Goal: Task Accomplishment & Management: Complete application form

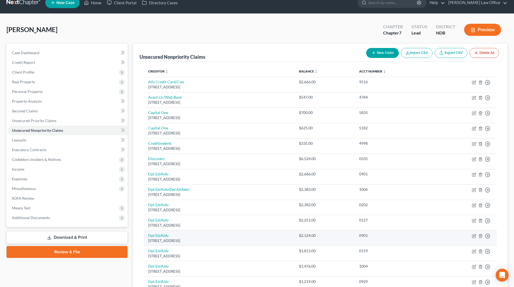
scroll to position [8, 0]
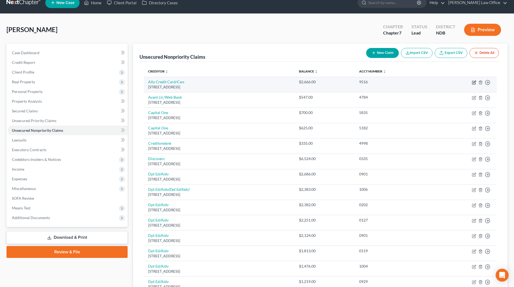
click at [475, 81] on icon "button" at bounding box center [474, 82] width 2 height 2
select select "7"
select select "2"
select select "0"
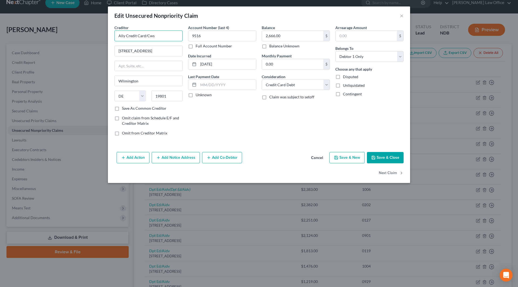
drag, startPoint x: 166, startPoint y: 35, endPoint x: 112, endPoint y: 42, distance: 54.1
click at [112, 42] on div "Creditor * Ally Credit Card/Cws [STREET_ADDRESS][GEOGRAPHIC_DATA] [US_STATE] AK…" at bounding box center [149, 82] width 74 height 115
click at [125, 45] on div "Ally Credit Card" at bounding box center [147, 45] width 56 height 5
type input "Ally Credit Card"
type input "PO Box 9222"
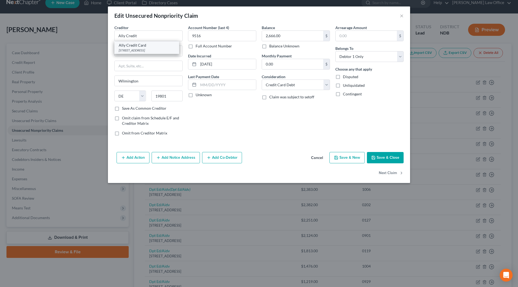
type input "Old Bethpage"
select select "35"
type input "11804-9222"
drag, startPoint x: 224, startPoint y: 61, endPoint x: 195, endPoint y: 62, distance: 28.9
click at [195, 62] on div "[DATE]" at bounding box center [222, 64] width 68 height 11
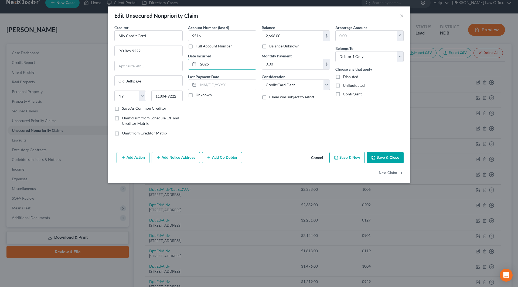
type input "2025"
click at [384, 158] on button "Save & Close" at bounding box center [385, 157] width 37 height 11
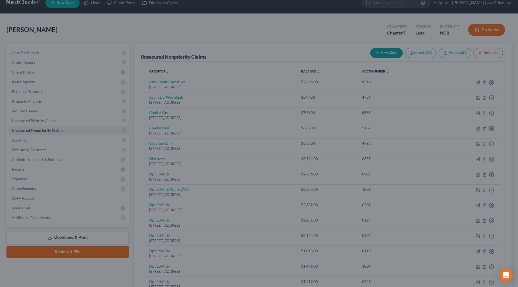
type input "0"
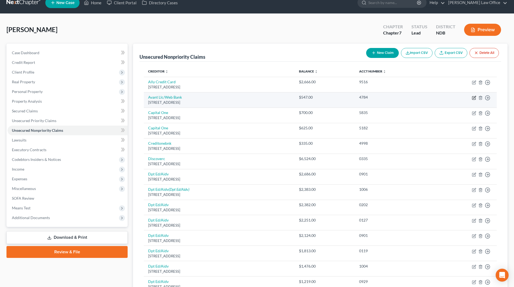
click at [475, 98] on icon "button" at bounding box center [473, 98] width 3 height 3
select select "14"
select select "2"
select select "0"
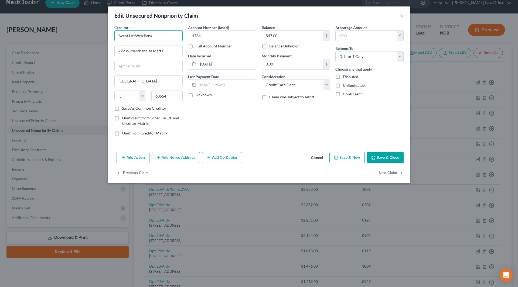
drag, startPoint x: 158, startPoint y: 35, endPoint x: 114, endPoint y: 35, distance: 43.4
click at [114, 35] on input "Avant Llc/Web Bank" at bounding box center [148, 35] width 68 height 11
click at [180, 157] on button "Add Notice Address" at bounding box center [176, 157] width 48 height 11
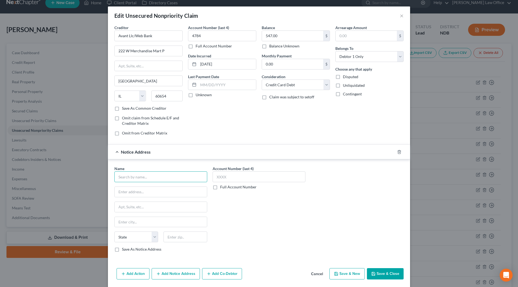
click at [177, 177] on input "text" at bounding box center [160, 177] width 93 height 11
click at [177, 177] on input "Web Bank" at bounding box center [160, 177] width 93 height 11
drag, startPoint x: 149, startPoint y: 176, endPoint x: 111, endPoint y: 178, distance: 38.6
click at [112, 178] on div "Name * Web Bank State [US_STATE] AK AR AZ CA CO CT DE DC [GEOGRAPHIC_DATA] [GEO…" at bounding box center [161, 211] width 98 height 91
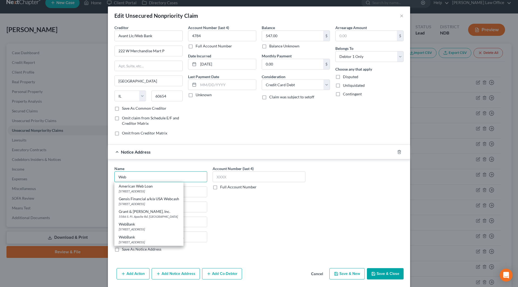
type input "Web"
click at [274, 201] on div "Account Number (last 4) Full Account Number" at bounding box center [259, 211] width 98 height 91
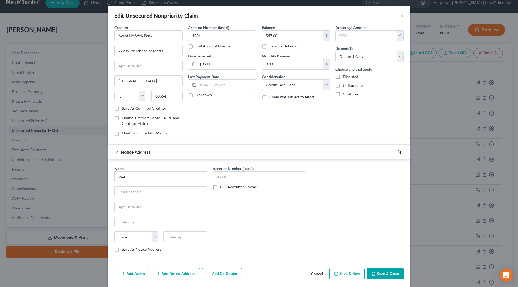
click at [397, 153] on icon "button" at bounding box center [399, 152] width 4 height 4
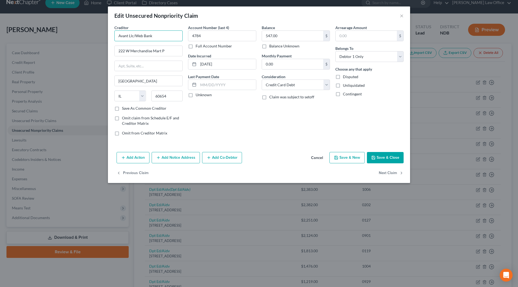
drag, startPoint x: 167, startPoint y: 37, endPoint x: 104, endPoint y: 35, distance: 63.7
click at [104, 35] on div "Edit Unsecured Nonpriority Claim × Creditor * Avant Llc/Web Bank 222 W Merchand…" at bounding box center [259, 143] width 518 height 287
type input "Avant"
click at [141, 49] on div "[STREET_ADDRESS][PERSON_NAME]" at bounding box center [147, 50] width 56 height 5
type input "[STREET_ADDRESS][PERSON_NAME]"
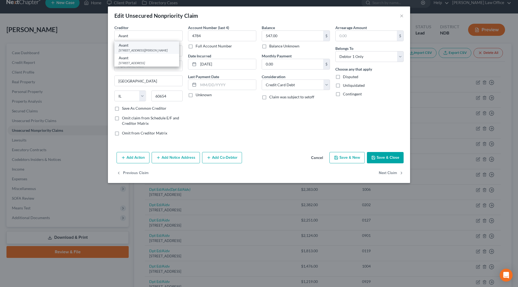
type input "60601"
drag, startPoint x: 228, startPoint y: 64, endPoint x: 197, endPoint y: 65, distance: 31.0
click at [197, 65] on div "[DATE]" at bounding box center [222, 64] width 68 height 11
type input "2023"
click at [380, 154] on button "Save & Close" at bounding box center [385, 157] width 37 height 11
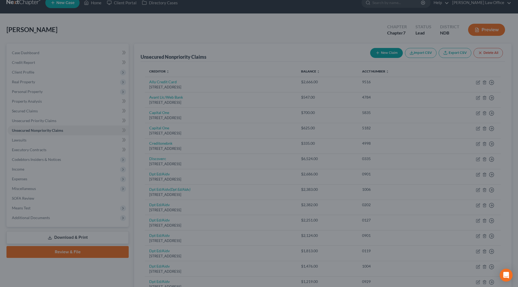
type input "0"
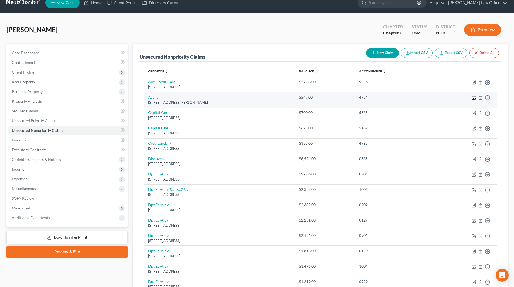
click at [475, 97] on icon "button" at bounding box center [474, 97] width 2 height 2
select select "14"
select select "2"
select select "0"
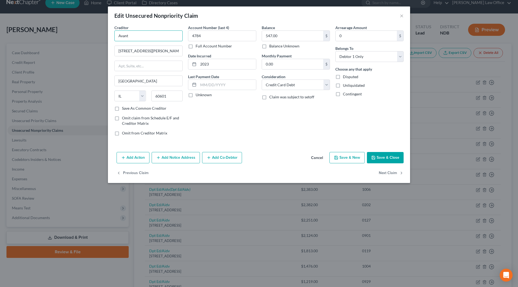
drag, startPoint x: 151, startPoint y: 37, endPoint x: 102, endPoint y: 37, distance: 49.1
click at [102, 37] on div "Edit Unsecured Nonpriority Claim × Creditor * Avant [GEOGRAPHIC_DATA][PERSON_NA…" at bounding box center [259, 143] width 518 height 287
type input "Avant"
click at [144, 65] on div "[STREET_ADDRESS]" at bounding box center [147, 63] width 56 height 5
type input "[STREET_ADDRESS]"
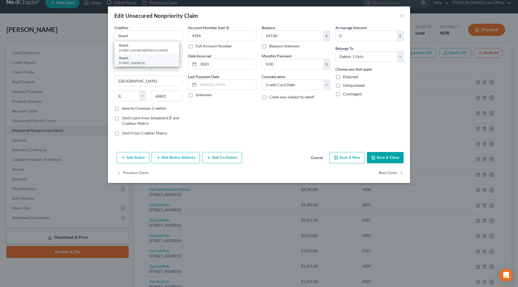
type input "60654-1105"
click at [387, 163] on button "Save & Close" at bounding box center [385, 157] width 37 height 11
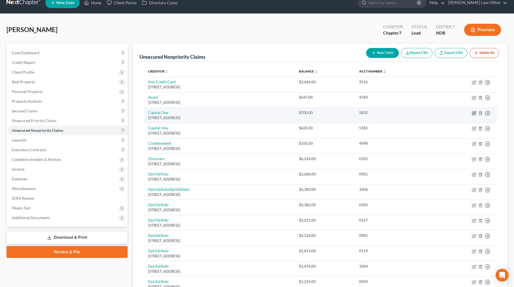
click at [474, 112] on icon "button" at bounding box center [474, 112] width 2 height 2
select select "46"
select select "2"
select select "0"
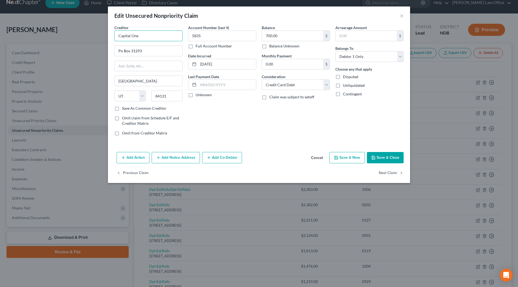
drag, startPoint x: 151, startPoint y: 38, endPoint x: 113, endPoint y: 35, distance: 38.1
click at [113, 35] on div "Creditor * Capital One Po Box 31293 [GEOGRAPHIC_DATA] [US_STATE][GEOGRAPHIC_DAT…" at bounding box center [149, 82] width 74 height 115
type input "Capital One"
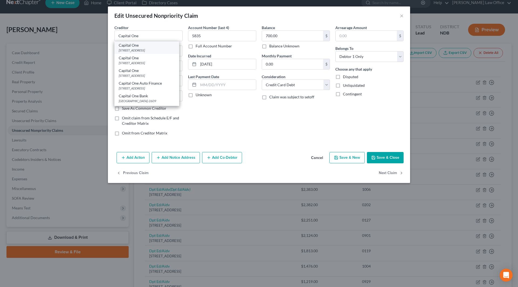
click at [138, 50] on div "[STREET_ADDRESS]" at bounding box center [147, 50] width 56 height 5
type input "PO Box 30285"
type input "84130-0285"
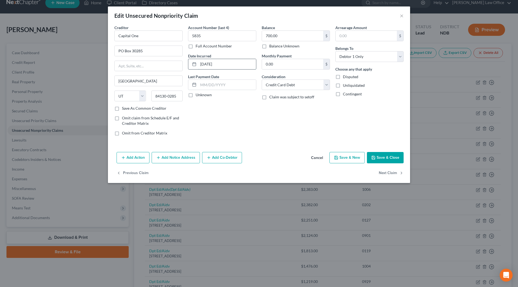
drag, startPoint x: 222, startPoint y: 63, endPoint x: 199, endPoint y: 61, distance: 23.3
click at [199, 61] on input "[DATE]" at bounding box center [227, 64] width 58 height 10
type input "2025"
click at [398, 155] on button "Save & Close" at bounding box center [385, 157] width 37 height 11
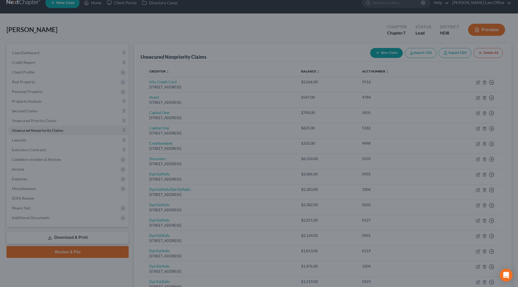
type input "0"
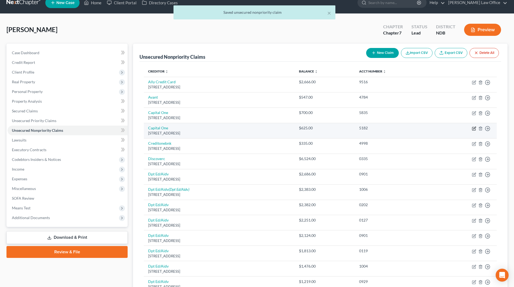
click at [474, 129] on icon "button" at bounding box center [474, 128] width 4 height 4
select select "46"
select select "2"
select select "0"
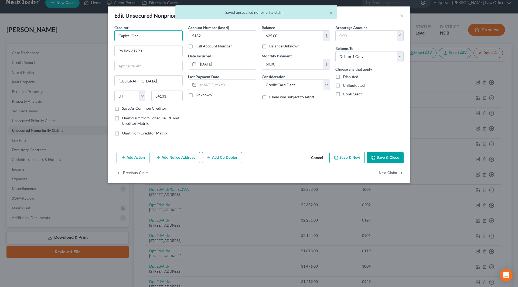
drag, startPoint x: 156, startPoint y: 32, endPoint x: 106, endPoint y: 36, distance: 50.4
click at [107, 36] on div "Edit Unsecured Nonpriority Claim × Creditor * Capital One Po Box 31293 [GEOGRAP…" at bounding box center [259, 143] width 518 height 287
type input "c"
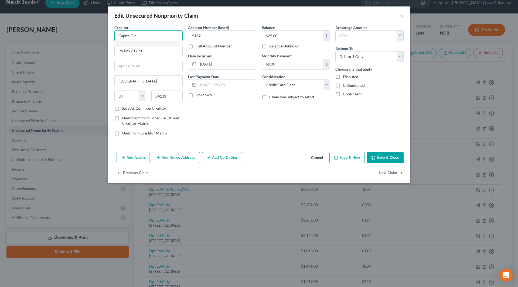
type input "Capital One"
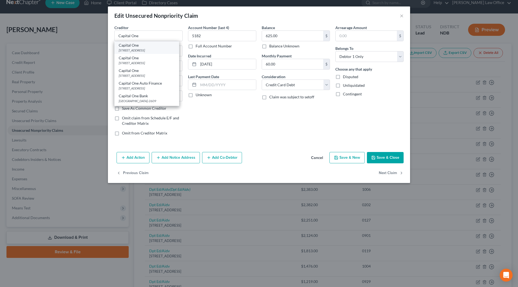
click at [133, 52] on div "[STREET_ADDRESS]" at bounding box center [147, 50] width 56 height 5
type input "PO Box 30285"
type input "84130-0285"
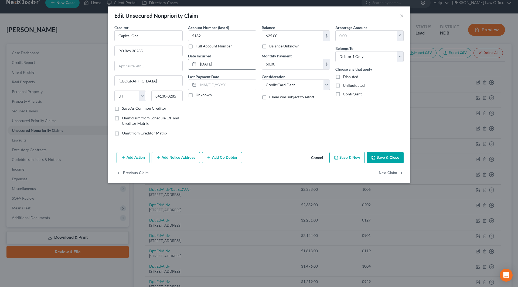
drag, startPoint x: 228, startPoint y: 61, endPoint x: 197, endPoint y: 62, distance: 31.0
click at [197, 62] on div "[DATE]" at bounding box center [222, 64] width 68 height 11
type input "2025"
click at [378, 159] on button "Save & Close" at bounding box center [385, 157] width 37 height 11
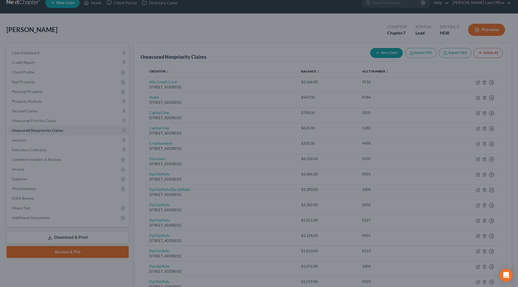
type input "0"
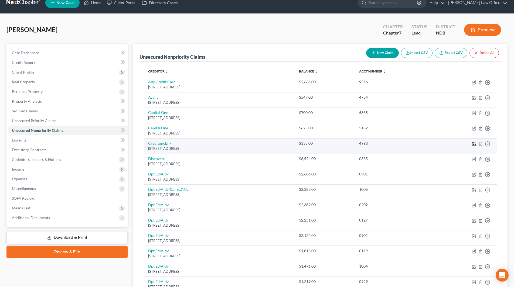
click at [475, 142] on icon "button" at bounding box center [474, 143] width 2 height 2
select select "31"
select select "2"
select select "0"
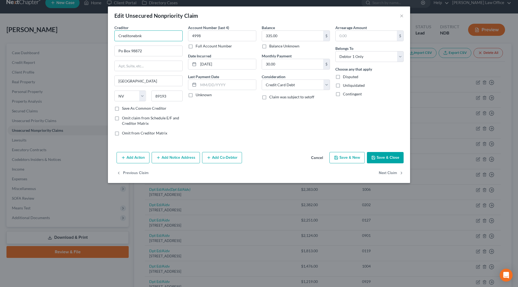
drag, startPoint x: 142, startPoint y: 35, endPoint x: 114, endPoint y: 34, distance: 28.3
click at [114, 34] on div "Creditor * Creditonebnk Po Box 98872 [GEOGRAPHIC_DATA] [US_STATE][GEOGRAPHIC_DA…" at bounding box center [149, 82] width 74 height 115
click at [139, 51] on div "[GEOGRAPHIC_DATA]-8873" at bounding box center [147, 50] width 56 height 5
type input "Credit One Bank"
type input "PO Box 98873"
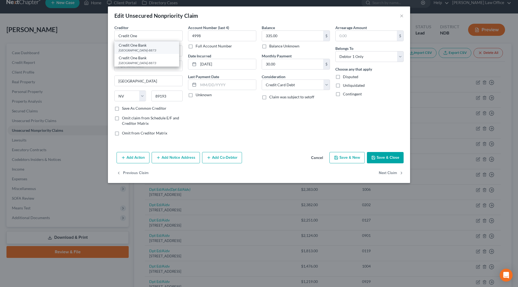
type input "89193-8873"
drag, startPoint x: 232, startPoint y: 67, endPoint x: 200, endPoint y: 64, distance: 32.2
click at [200, 64] on input "[DATE]" at bounding box center [227, 64] width 58 height 10
type input "2025"
click at [303, 64] on input "30.00" at bounding box center [292, 64] width 61 height 10
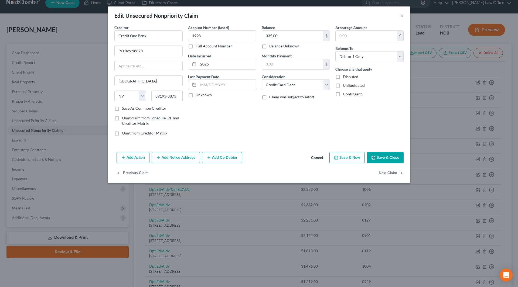
click at [388, 152] on button "Save & Close" at bounding box center [385, 157] width 37 height 11
type input "0"
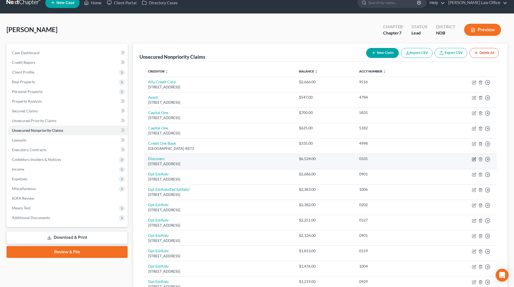
click at [473, 160] on icon "button" at bounding box center [474, 159] width 4 height 4
select select "46"
select select "2"
select select "0"
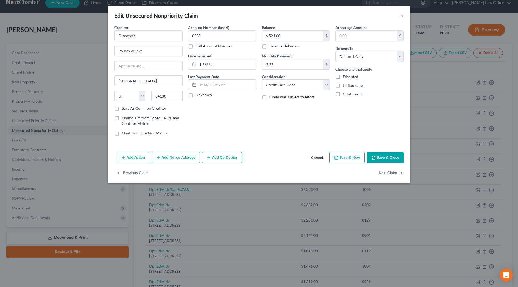
click at [196, 46] on label "Full Account Number" at bounding box center [214, 45] width 36 height 5
click at [198, 46] on input "Full Account Number" at bounding box center [200, 45] width 4 height 4
drag, startPoint x: 209, startPoint y: 36, endPoint x: 190, endPoint y: 36, distance: 18.6
click at [190, 36] on input "0335" at bounding box center [222, 35] width 68 height 11
type input "09-2025-CV-02842"
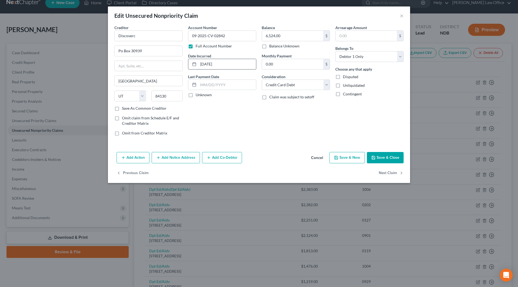
drag, startPoint x: 225, startPoint y: 66, endPoint x: 190, endPoint y: 64, distance: 34.6
click at [190, 64] on div "[DATE]" at bounding box center [222, 64] width 68 height 11
type input "2025"
drag, startPoint x: 148, startPoint y: 38, endPoint x: 107, endPoint y: 34, distance: 41.5
click at [107, 34] on div "Edit Unsecured Nonpriority Claim × Creditor * Discoverc Po Box 30939 [GEOGRAPHI…" at bounding box center [259, 143] width 518 height 287
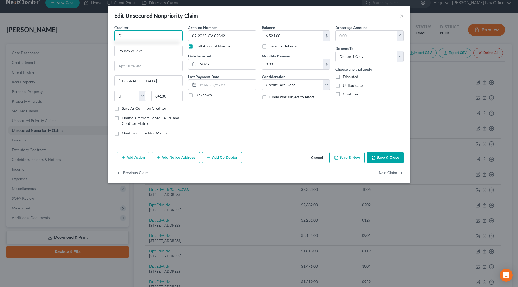
type input "D"
type input "Discover"
type input "C/[PERSON_NAME] Law Firm"
click at [152, 67] on input "text" at bounding box center [149, 66] width 68 height 10
type input "PO Box 2427"
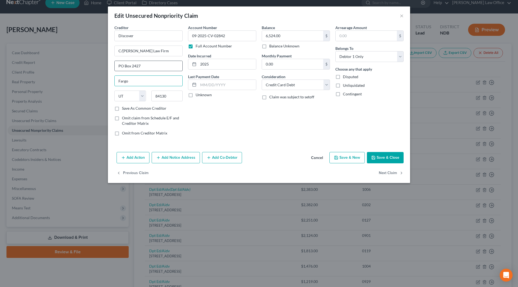
type input "Fargo"
select select "29"
type input "58108-2427"
click at [324, 84] on select "Select Cable / Satellite Services Collection Agency Credit Card Debt Debt Couns…" at bounding box center [296, 85] width 68 height 11
select select "14"
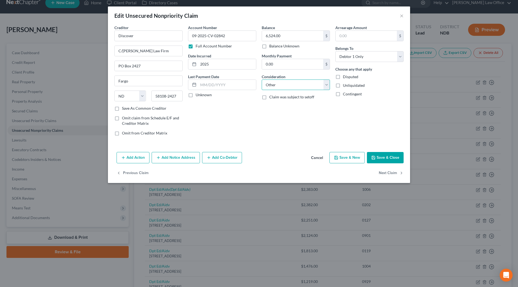
click at [262, 80] on select "Select Cable / Satellite Services Collection Agency Credit Card Debt Debt Couns…" at bounding box center [296, 85] width 68 height 11
click at [283, 107] on input "text" at bounding box center [296, 105] width 68 height 10
type input "Judgment entered [DATE]"
click at [388, 159] on button "Save & Close" at bounding box center [385, 157] width 37 height 11
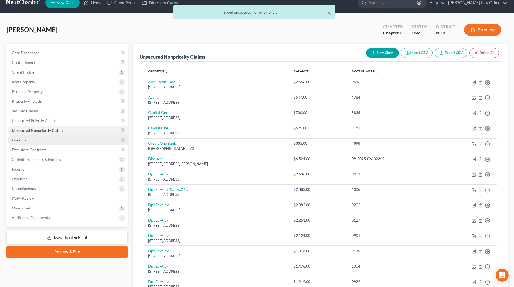
click at [25, 139] on span "Lawsuits" at bounding box center [19, 140] width 15 height 5
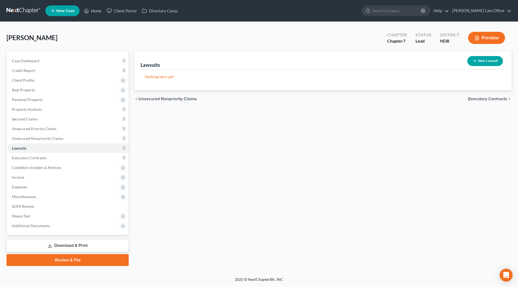
click at [493, 60] on button "New Lawsuit" at bounding box center [485, 61] width 36 height 10
select select "0"
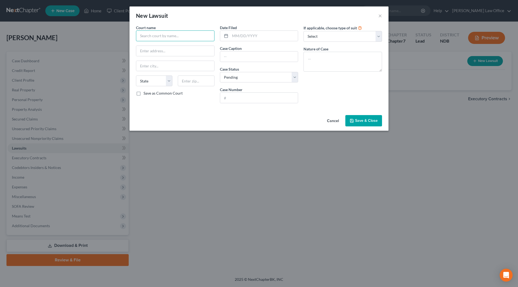
click at [178, 37] on input "text" at bounding box center [175, 35] width 78 height 11
click at [169, 43] on div "Cass County District Court" at bounding box center [168, 45] width 56 height 5
type input "Cass County District Court"
type input "[STREET_ADDRESS]"
type input "Fargo"
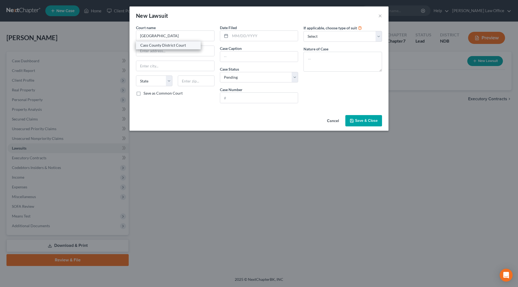
select select "29"
type input "58103"
click at [246, 37] on input "text" at bounding box center [264, 36] width 68 height 10
type input "[DATE]"
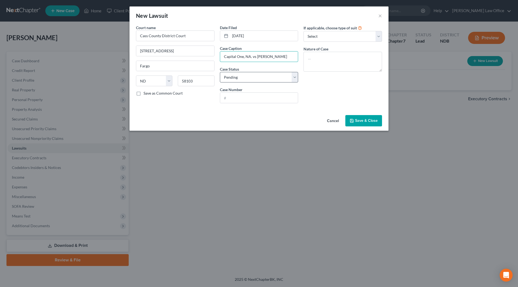
type input "Capital One, NA. vs [PERSON_NAME]"
click at [243, 78] on select "Select Pending On Appeal Concluded" at bounding box center [259, 77] width 78 height 11
select select "2"
click at [220, 72] on select "Select Pending On Appeal Concluded" at bounding box center [259, 77] width 78 height 11
click at [264, 98] on input "text" at bounding box center [259, 98] width 78 height 10
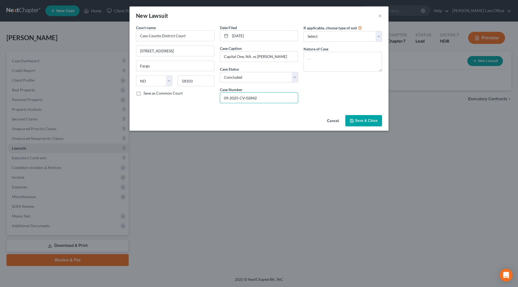
type input "09-2025-CV-02842"
click at [367, 119] on span "Save & Close" at bounding box center [366, 120] width 23 height 5
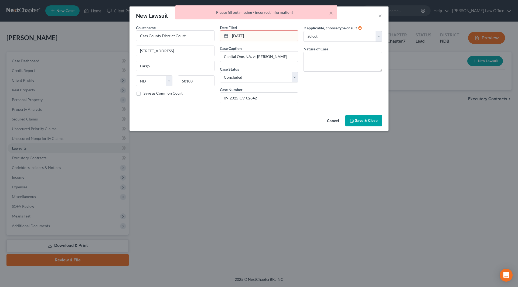
click at [232, 34] on input "[DATE]" at bounding box center [264, 36] width 68 height 10
click at [382, 118] on button "Save & Close" at bounding box center [363, 120] width 37 height 11
click at [273, 37] on input "[DATE]" at bounding box center [264, 36] width 68 height 10
type input "[DATE]"
click at [375, 126] on button "Save & Close" at bounding box center [363, 120] width 37 height 11
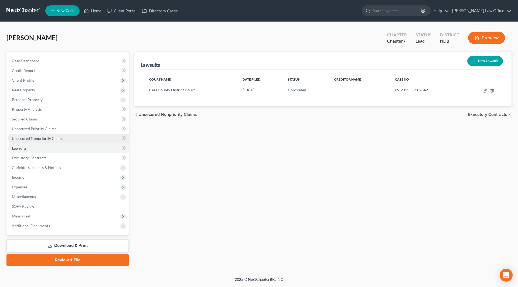
click at [36, 137] on span "Unsecured Nonpriority Claims" at bounding box center [38, 138] width 52 height 5
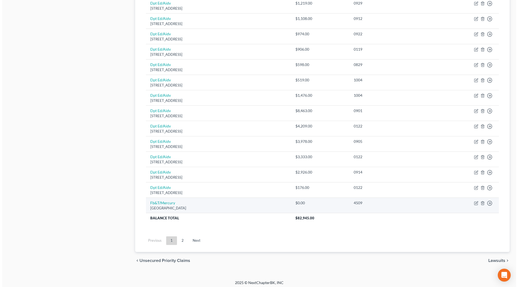
scroll to position [336, 0]
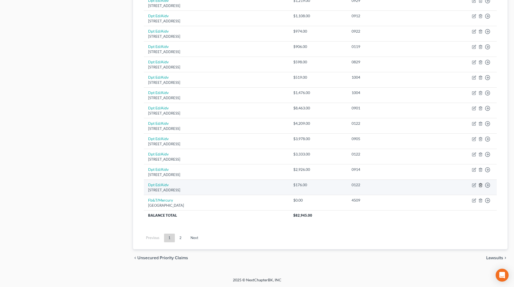
click at [480, 186] on line "button" at bounding box center [480, 185] width 0 height 1
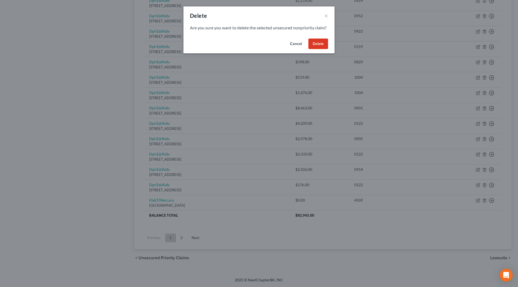
click at [324, 49] on button "Delete" at bounding box center [318, 44] width 20 height 11
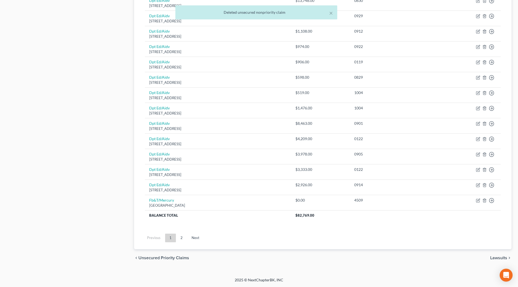
scroll to position [320, 0]
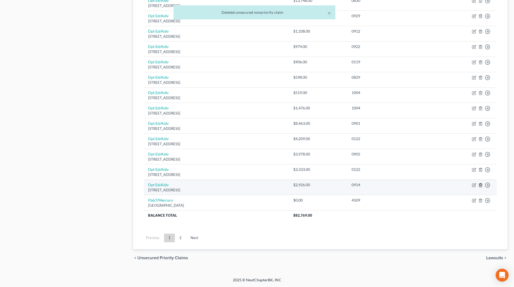
click at [481, 185] on icon "button" at bounding box center [480, 185] width 4 height 4
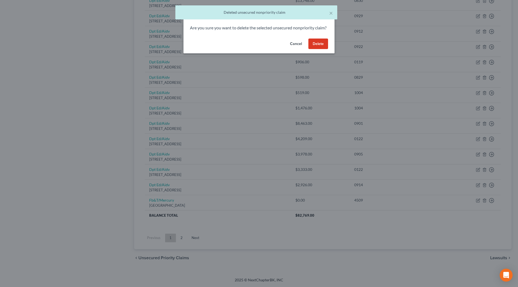
click at [316, 47] on button "Delete" at bounding box center [318, 44] width 20 height 11
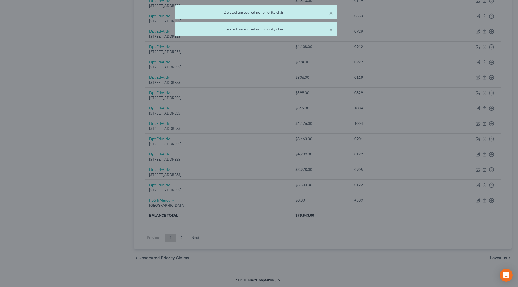
scroll to position [305, 0]
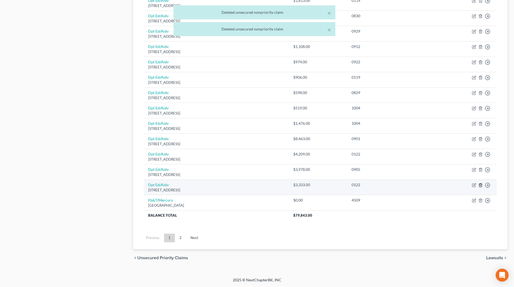
click at [481, 185] on line "button" at bounding box center [481, 185] width 0 height 1
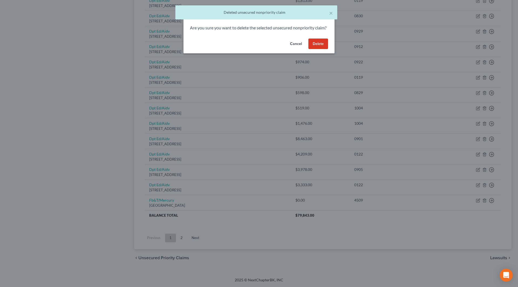
click at [317, 48] on button "Delete" at bounding box center [318, 44] width 20 height 11
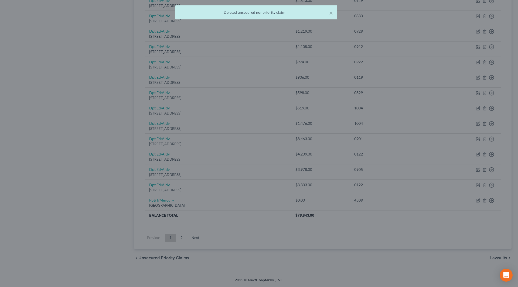
scroll to position [289, 0]
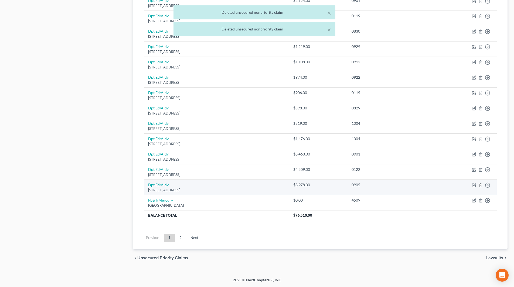
click at [481, 184] on icon "button" at bounding box center [480, 185] width 4 height 4
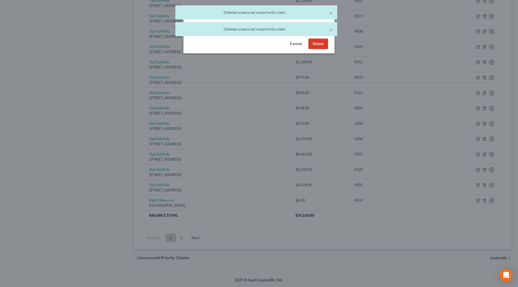
click at [314, 49] on button "Delete" at bounding box center [318, 44] width 20 height 11
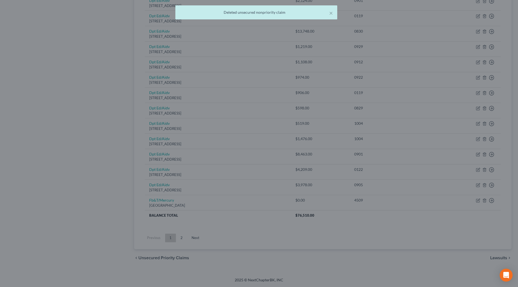
scroll to position [274, 0]
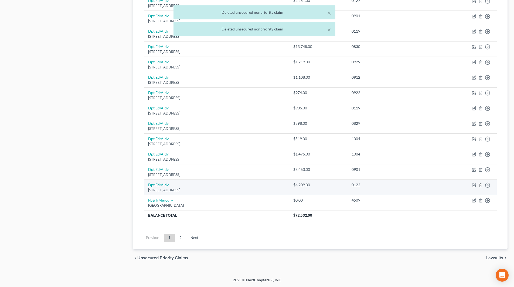
click at [480, 184] on icon "button" at bounding box center [480, 185] width 4 height 4
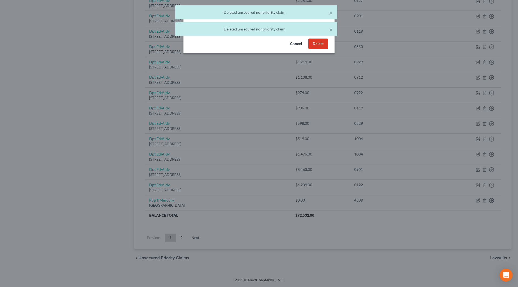
click at [320, 49] on button "Delete" at bounding box center [318, 44] width 20 height 11
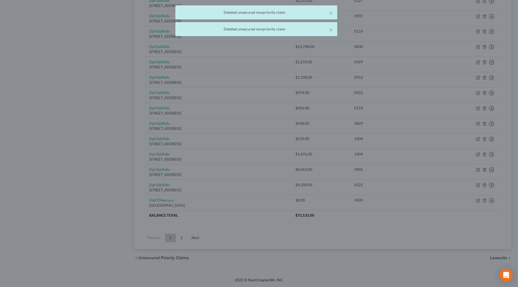
scroll to position [259, 0]
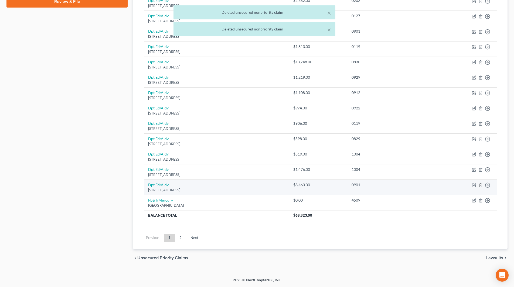
click at [480, 185] on line "button" at bounding box center [480, 185] width 0 height 1
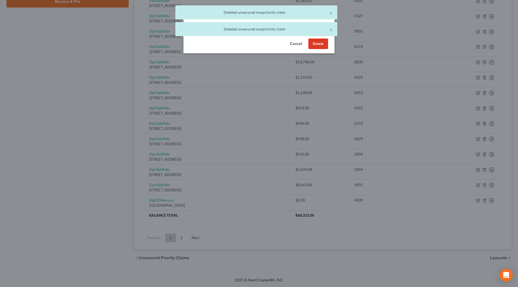
click at [312, 49] on button "Delete" at bounding box center [318, 44] width 20 height 11
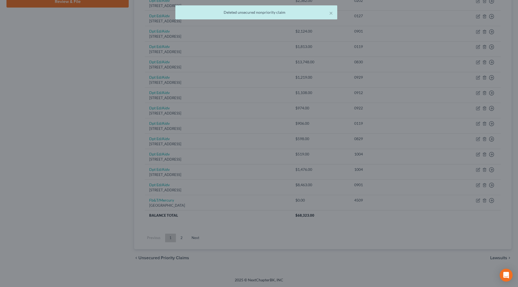
scroll to position [243, 0]
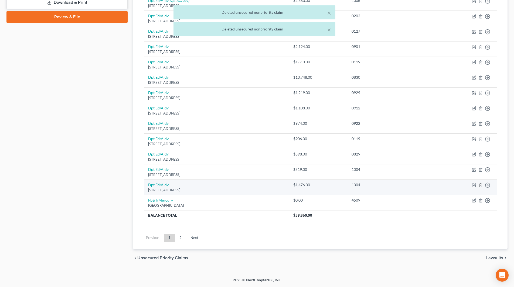
click at [481, 186] on icon "button" at bounding box center [480, 185] width 4 height 4
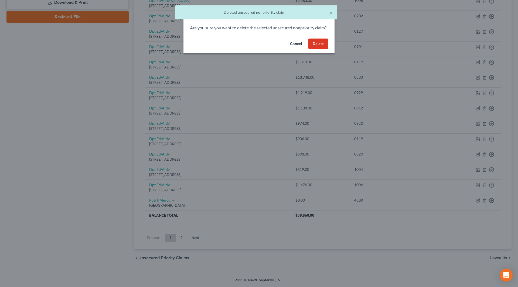
click at [321, 49] on button "Delete" at bounding box center [318, 44] width 20 height 11
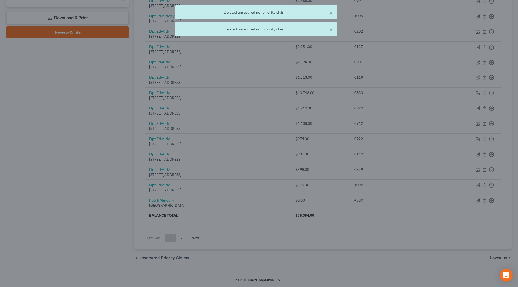
scroll to position [228, 0]
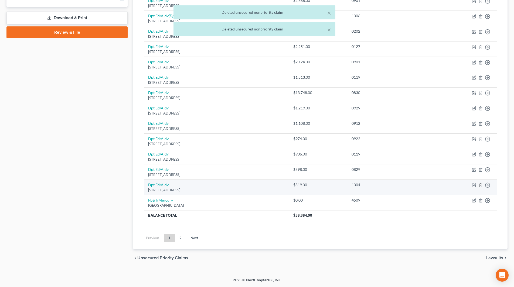
click at [480, 186] on line "button" at bounding box center [480, 185] width 0 height 1
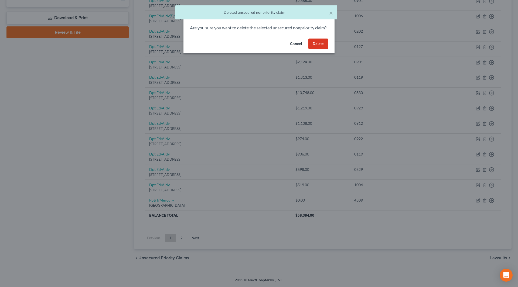
click at [317, 49] on button "Delete" at bounding box center [318, 44] width 20 height 11
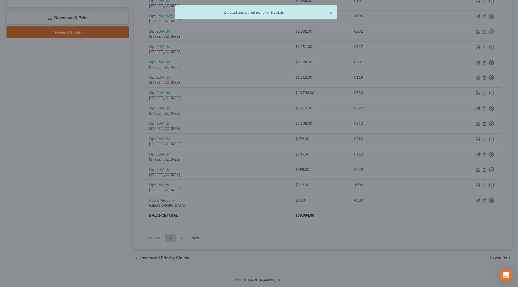
scroll to position [213, 0]
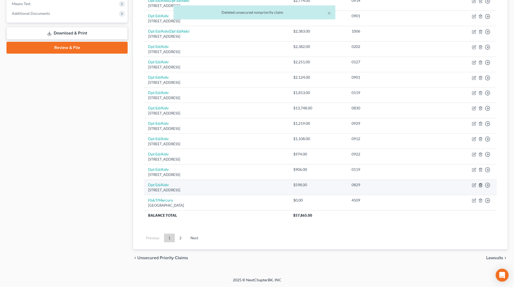
click at [480, 186] on line "button" at bounding box center [480, 185] width 0 height 1
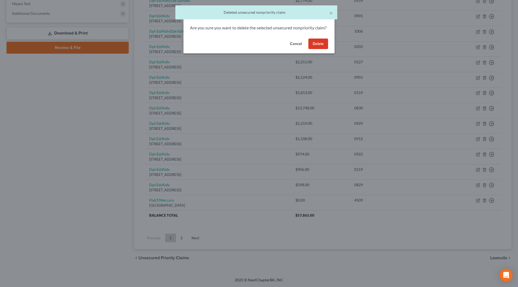
click at [313, 49] on button "Delete" at bounding box center [318, 44] width 20 height 11
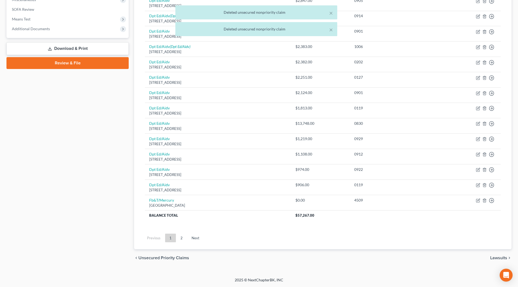
scroll to position [197, 0]
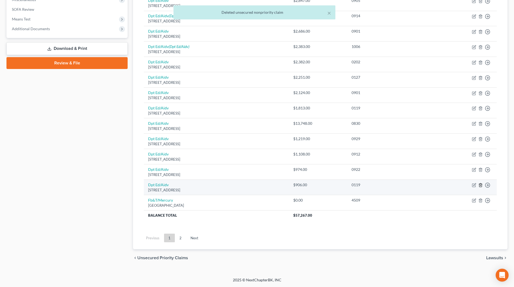
click at [480, 185] on icon "button" at bounding box center [480, 185] width 4 height 4
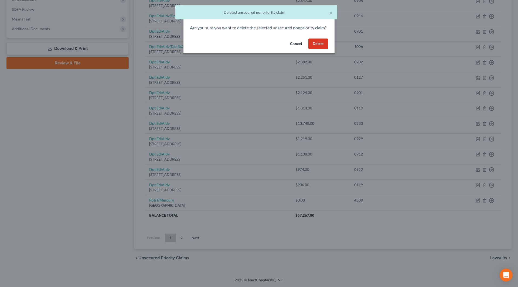
click at [322, 49] on button "Delete" at bounding box center [318, 44] width 20 height 11
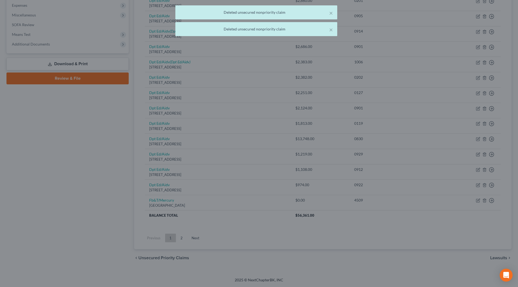
scroll to position [182, 0]
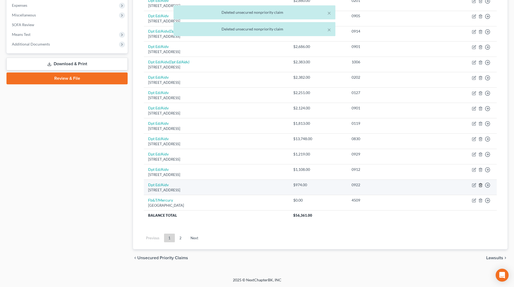
click at [480, 187] on icon "button" at bounding box center [480, 185] width 4 height 4
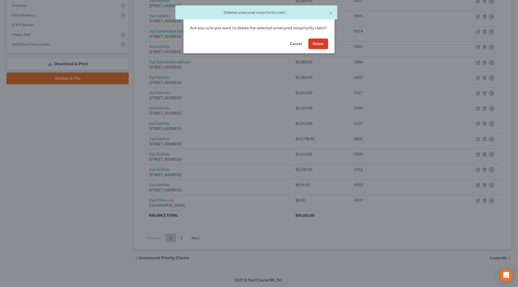
click at [313, 49] on button "Delete" at bounding box center [318, 44] width 20 height 11
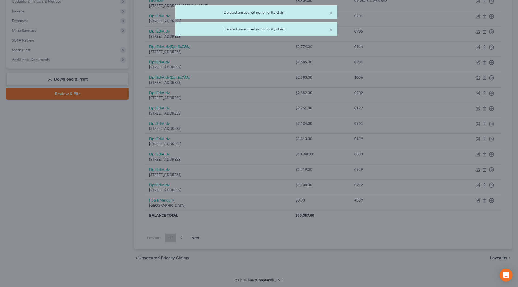
scroll to position [166, 0]
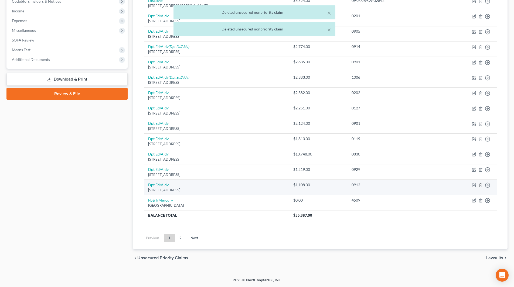
click at [481, 186] on icon "button" at bounding box center [480, 185] width 4 height 4
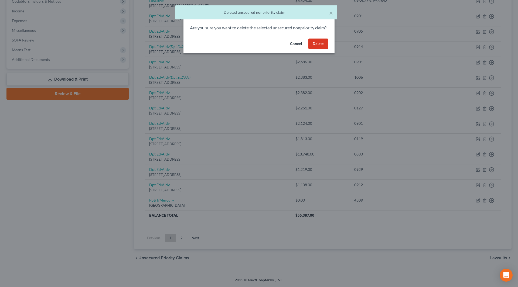
click at [318, 49] on button "Delete" at bounding box center [318, 44] width 20 height 11
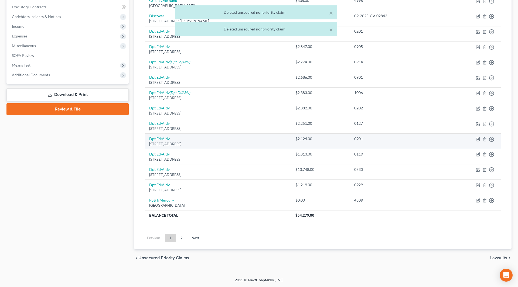
scroll to position [151, 0]
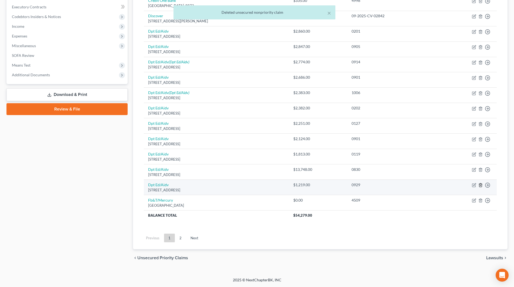
click at [479, 186] on icon "button" at bounding box center [480, 186] width 2 height 4
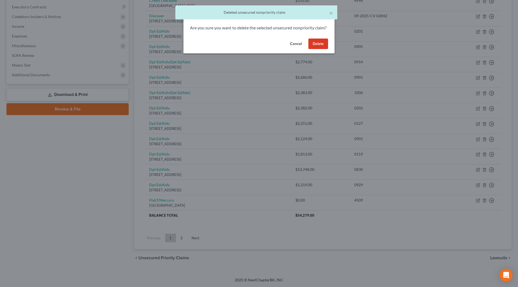
click at [314, 49] on button "Delete" at bounding box center [318, 44] width 20 height 11
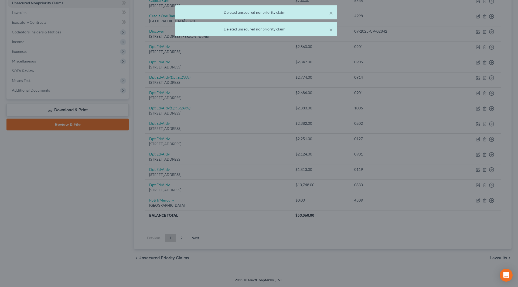
scroll to position [136, 0]
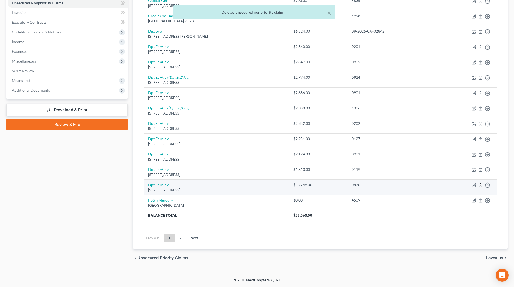
click at [479, 187] on icon "button" at bounding box center [480, 185] width 4 height 4
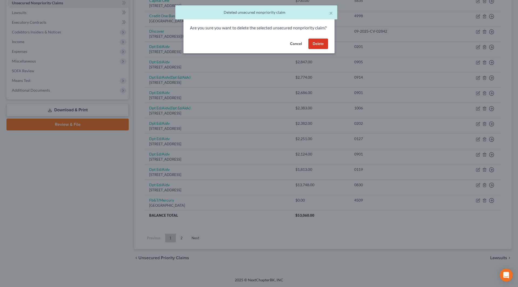
click at [316, 49] on button "Delete" at bounding box center [318, 44] width 20 height 11
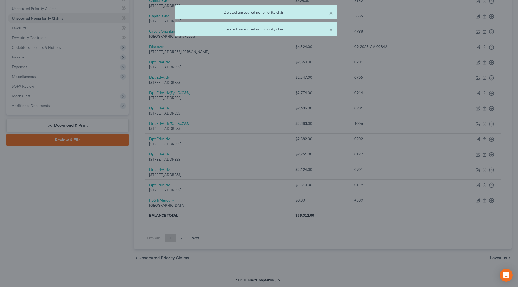
scroll to position [120, 0]
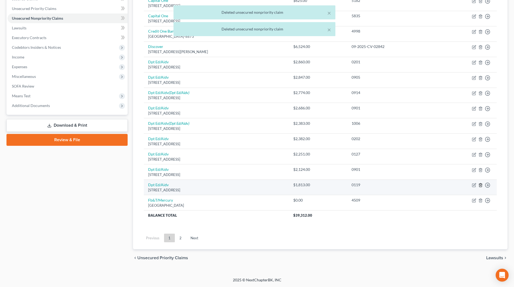
click at [479, 184] on icon "button" at bounding box center [480, 186] width 2 height 4
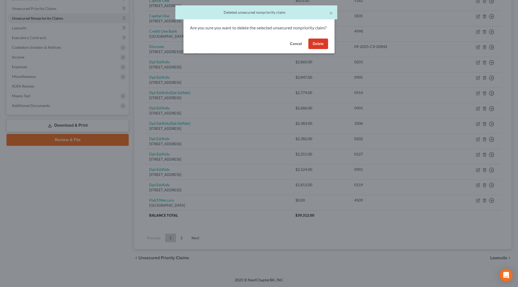
click at [323, 49] on button "Delete" at bounding box center [318, 44] width 20 height 11
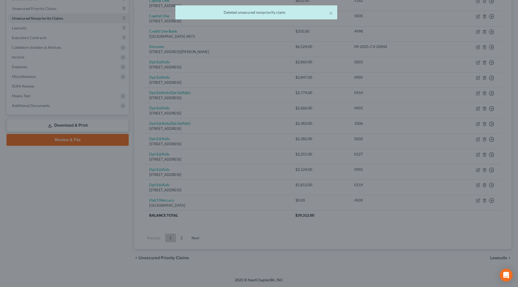
scroll to position [105, 0]
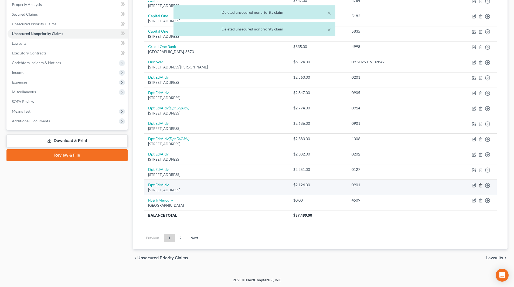
click at [480, 186] on icon "button" at bounding box center [480, 185] width 4 height 4
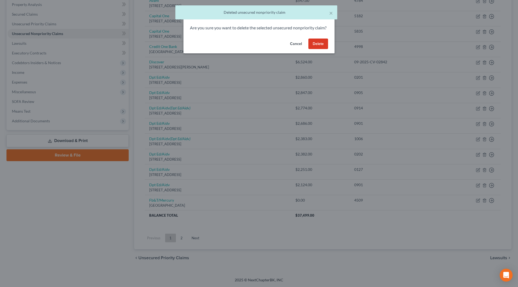
click at [320, 49] on button "Delete" at bounding box center [318, 44] width 20 height 11
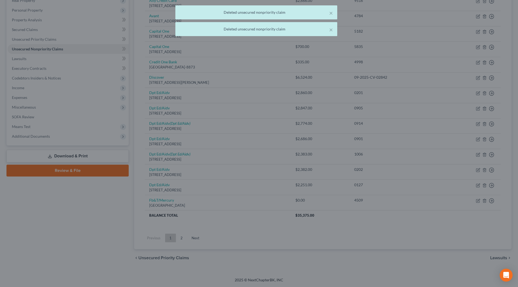
scroll to position [90, 0]
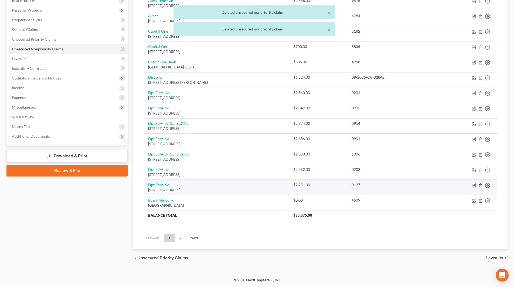
click at [481, 186] on icon "button" at bounding box center [480, 185] width 4 height 4
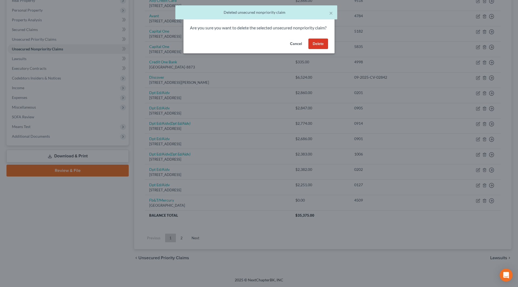
click at [324, 49] on button "Delete" at bounding box center [318, 44] width 20 height 11
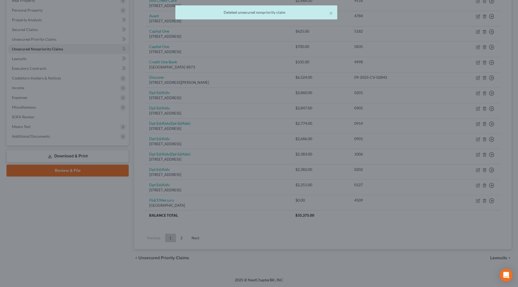
scroll to position [74, 0]
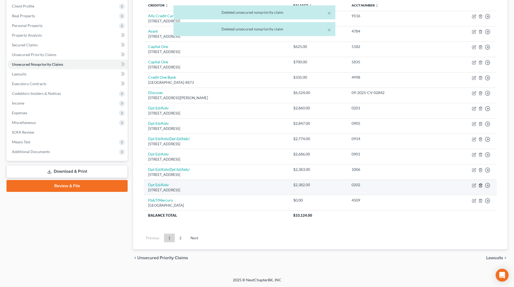
click at [479, 185] on icon "button" at bounding box center [480, 186] width 2 height 4
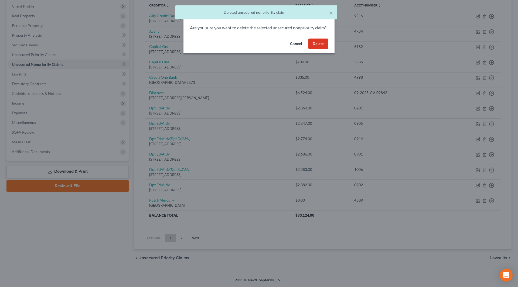
click at [313, 49] on button "Delete" at bounding box center [318, 44] width 20 height 11
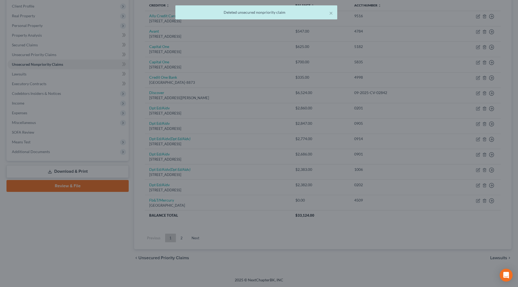
scroll to position [59, 0]
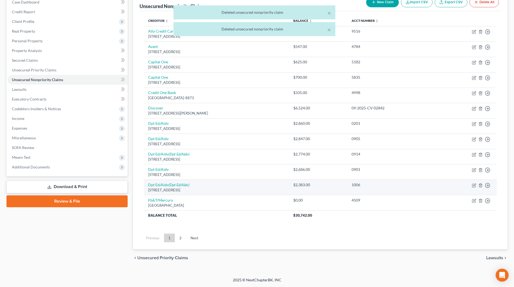
click at [480, 188] on td "Move to D Move to E Move to G Move to Notice Only" at bounding box center [466, 187] width 62 height 15
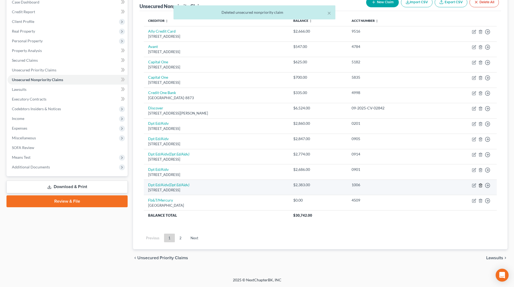
click at [481, 186] on icon "button" at bounding box center [480, 185] width 4 height 4
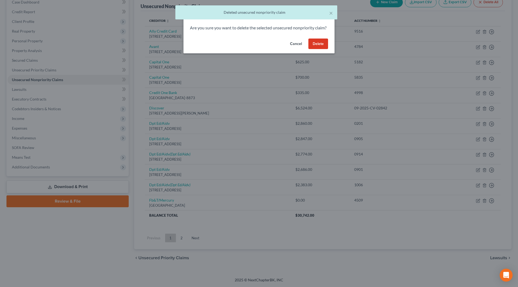
click at [321, 49] on button "Delete" at bounding box center [318, 44] width 20 height 11
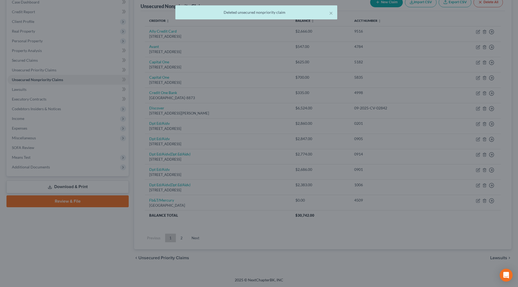
scroll to position [43, 0]
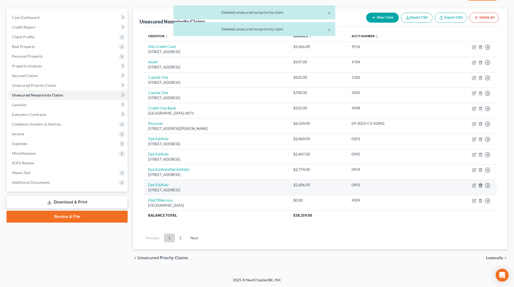
click at [481, 185] on icon "button" at bounding box center [480, 185] width 4 height 4
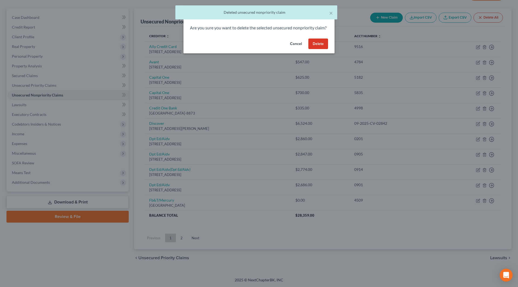
click at [320, 49] on button "Delete" at bounding box center [318, 44] width 20 height 11
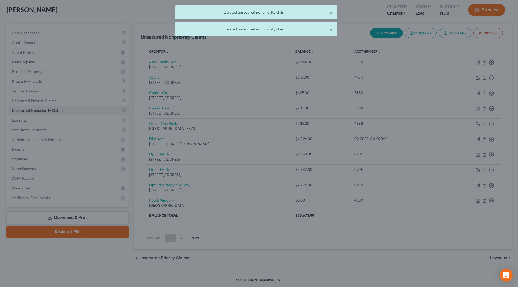
scroll to position [28, 0]
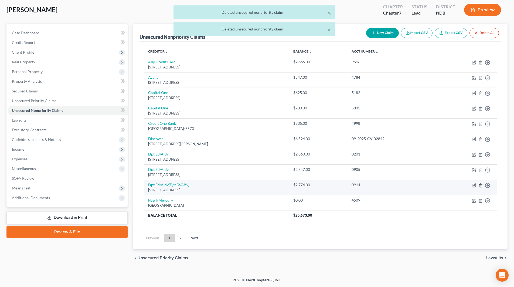
click at [480, 184] on icon "button" at bounding box center [480, 186] width 2 height 4
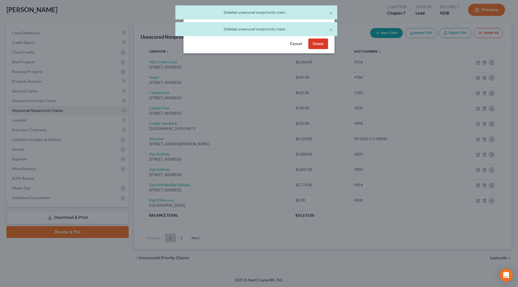
click at [318, 49] on button "Delete" at bounding box center [318, 44] width 20 height 11
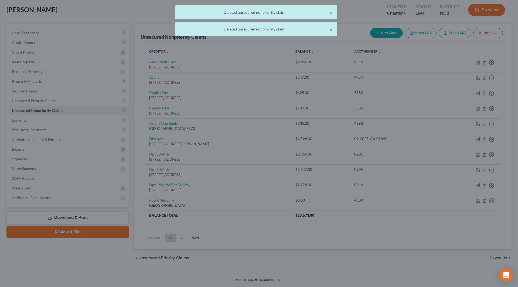
scroll to position [13, 0]
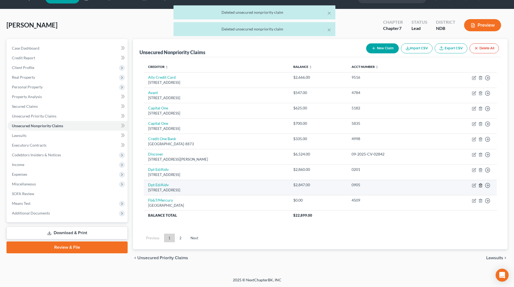
click at [481, 186] on line "button" at bounding box center [481, 185] width 0 height 1
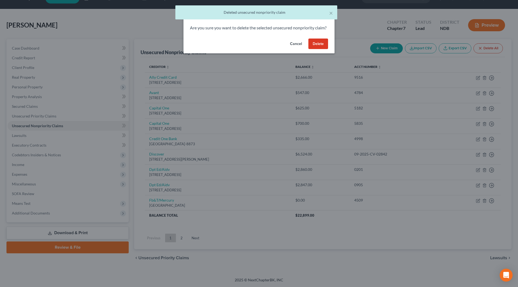
click at [317, 49] on button "Delete" at bounding box center [318, 44] width 20 height 11
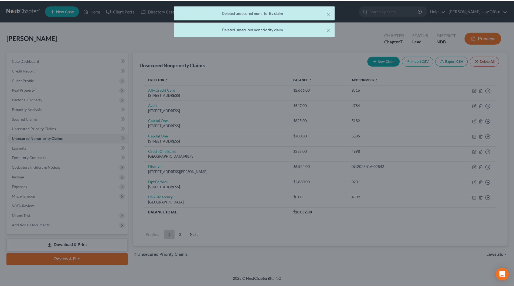
scroll to position [0, 0]
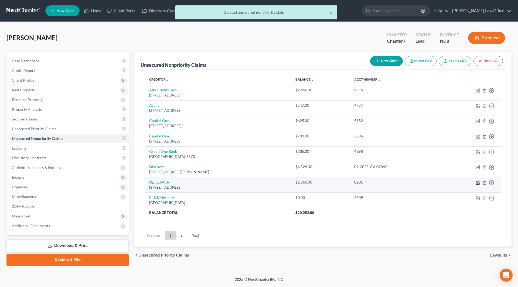
click at [477, 181] on icon "button" at bounding box center [478, 183] width 4 height 4
select select "45"
select select "17"
select select "0"
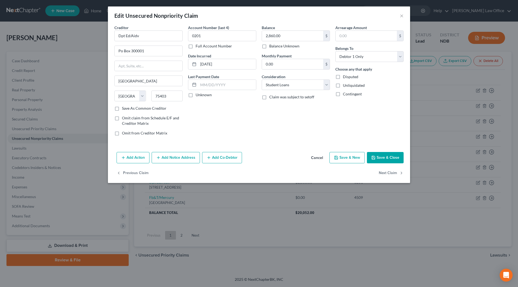
click at [169, 160] on button "Add Notice Address" at bounding box center [176, 157] width 48 height 11
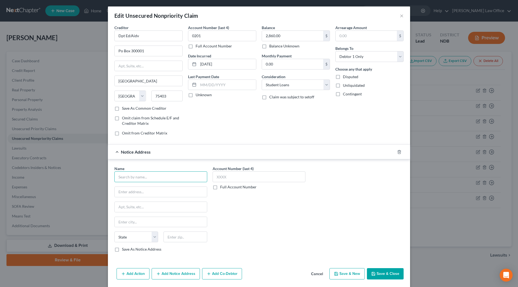
click at [170, 178] on input "text" at bounding box center [160, 177] width 93 height 11
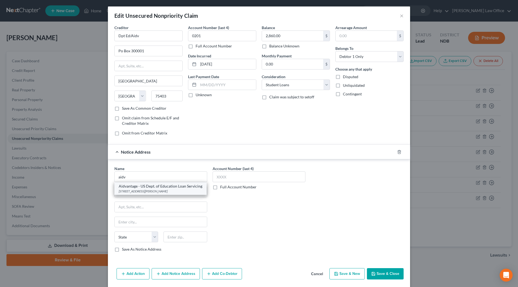
click at [169, 187] on div "Aidvantage - US Dept. of Education Loan Servicing" at bounding box center [161, 186] width 84 height 5
type input "Aidvantage - US Dept. of Education Loan Servicing"
type input "PO Box 9635"
type input "[PERSON_NAME]"
select select "39"
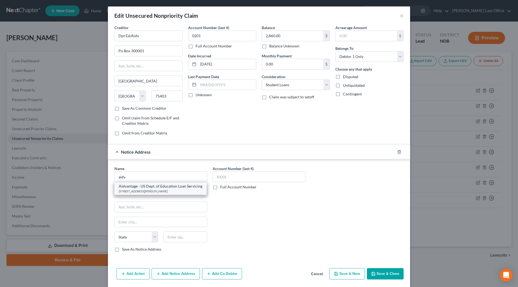
type input "18773-9635"
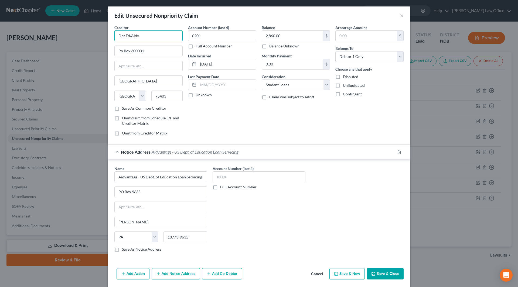
drag, startPoint x: 141, startPoint y: 36, endPoint x: 112, endPoint y: 34, distance: 28.1
click at [112, 34] on div "Creditor * Dpt Ed/Aidv Po Box 300001 [GEOGRAPHIC_DATA] [US_STATE][GEOGRAPHIC_DA…" at bounding box center [149, 82] width 74 height 115
type input "D"
click at [155, 71] on div "[STREET_ADDRESS]" at bounding box center [150, 68] width 62 height 5
type input "US Dept. Education"
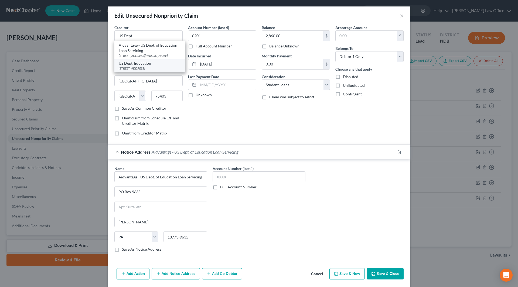
type input "PO Box 5227"
type input "75403-5227"
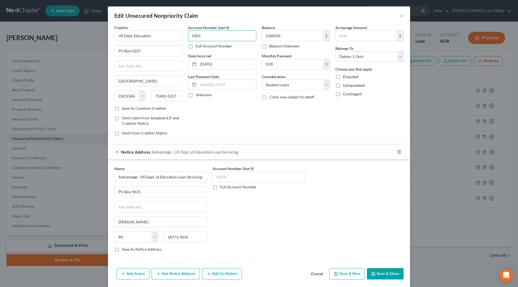
click at [220, 34] on input "0201" at bounding box center [222, 35] width 68 height 11
drag, startPoint x: 206, startPoint y: 35, endPoint x: 188, endPoint y: 35, distance: 18.3
click at [188, 35] on input "0201" at bounding box center [222, 35] width 68 height 11
type input "1314"
drag, startPoint x: 224, startPoint y: 65, endPoint x: 198, endPoint y: 65, distance: 26.2
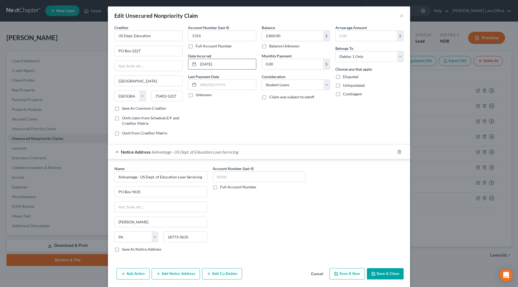
click at [198, 65] on input "[DATE]" at bounding box center [227, 64] width 58 height 10
type input "2013"
click at [283, 33] on input "2,860.00" at bounding box center [292, 36] width 61 height 10
type input "70,704"
click at [379, 272] on button "Save & Close" at bounding box center [385, 273] width 37 height 11
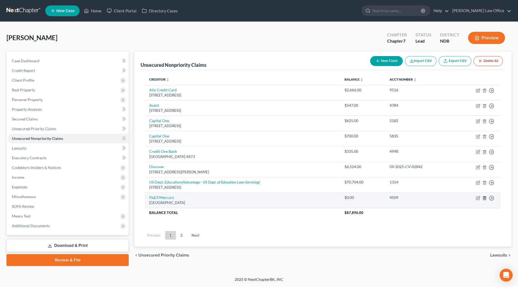
click at [484, 199] on icon "button" at bounding box center [484, 198] width 4 height 4
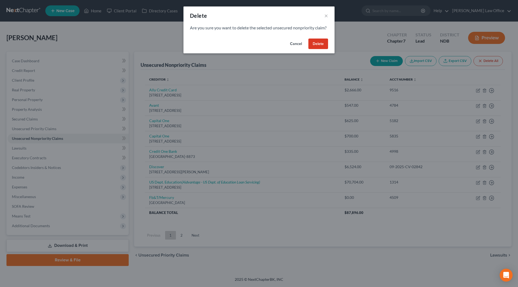
click at [321, 47] on button "Delete" at bounding box center [318, 44] width 20 height 11
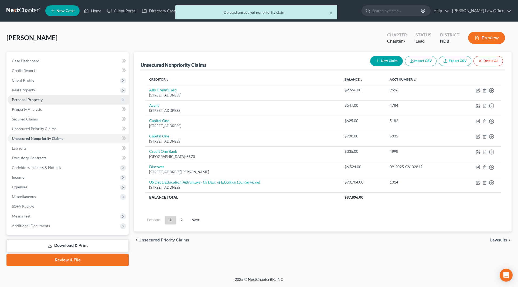
click at [23, 100] on span "Personal Property" at bounding box center [27, 99] width 31 height 5
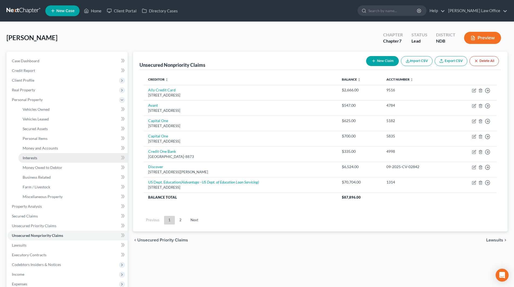
click at [31, 155] on link "Interests" at bounding box center [72, 158] width 109 height 10
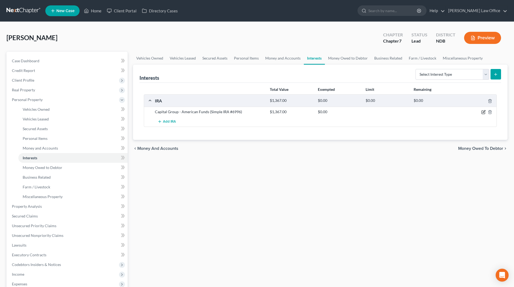
click at [482, 111] on icon "button" at bounding box center [483, 112] width 4 height 4
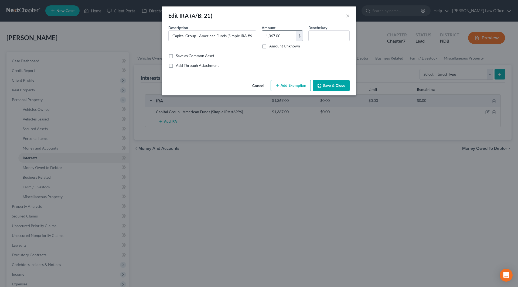
click at [282, 34] on input "1,367.00" at bounding box center [279, 36] width 34 height 10
type input "321"
click at [324, 87] on button "Save & Close" at bounding box center [331, 85] width 37 height 11
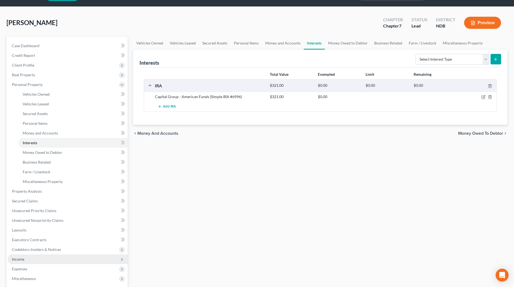
scroll to position [27, 0]
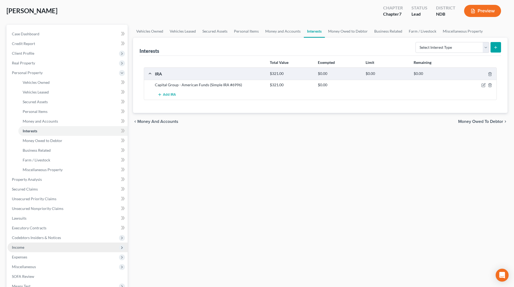
click at [28, 248] on span "Income" at bounding box center [68, 248] width 120 height 10
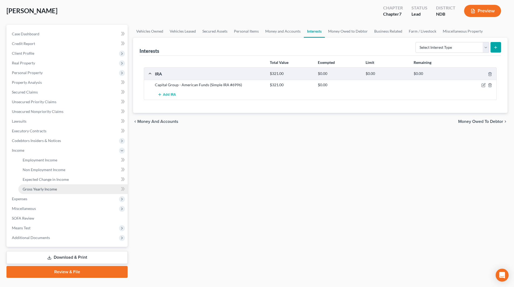
click at [44, 189] on span "Gross Yearly Income" at bounding box center [40, 189] width 34 height 5
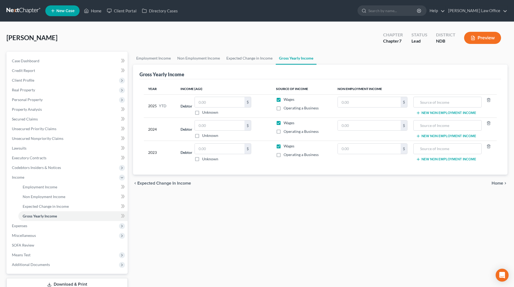
click at [364, 95] on td "$" at bounding box center [372, 105] width 78 height 23
click at [360, 103] on input "text" at bounding box center [369, 102] width 63 height 10
type input "2,804"
type input "Retirement disbursement"
click at [222, 149] on input "text" at bounding box center [220, 149] width 50 height 10
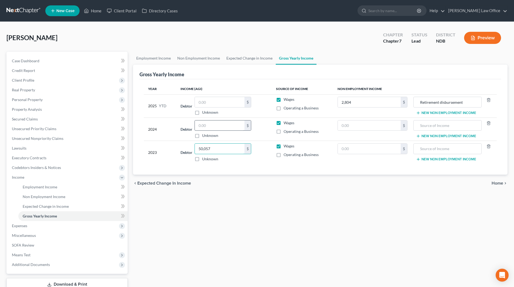
type input "50,057"
click at [231, 125] on input "text" at bounding box center [220, 126] width 50 height 10
type input "66,290"
click at [218, 101] on input "text" at bounding box center [220, 102] width 50 height 10
click at [22, 176] on span "Income" at bounding box center [18, 177] width 12 height 5
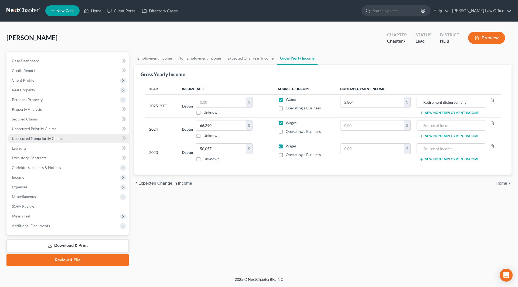
click at [33, 136] on span "Unsecured Nonpriority Claims" at bounding box center [38, 138] width 52 height 5
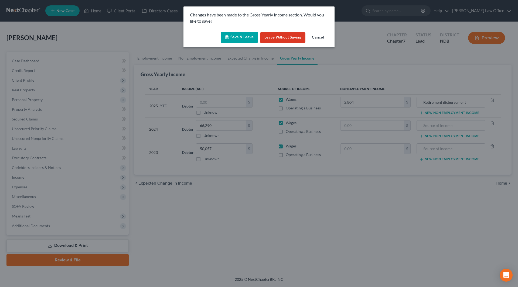
click at [236, 38] on button "Save & Leave" at bounding box center [239, 37] width 37 height 11
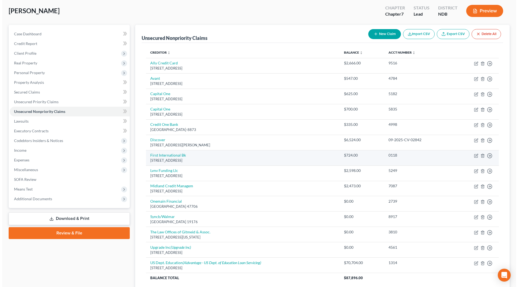
scroll to position [54, 0]
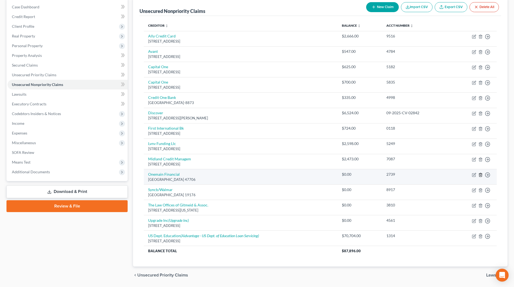
click at [480, 175] on line "button" at bounding box center [480, 175] width 0 height 1
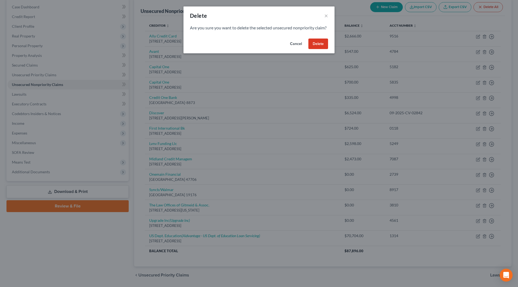
click at [322, 49] on button "Delete" at bounding box center [318, 44] width 20 height 11
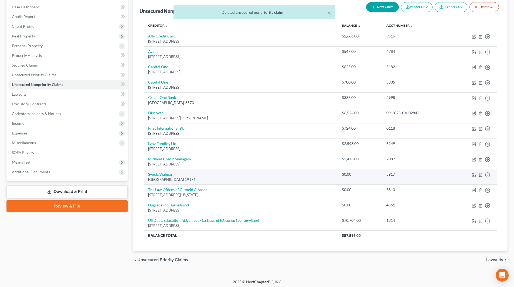
click at [481, 175] on icon "button" at bounding box center [480, 175] width 4 height 4
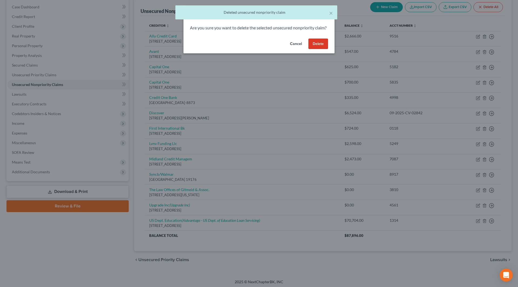
click at [322, 48] on button "Delete" at bounding box center [318, 44] width 20 height 11
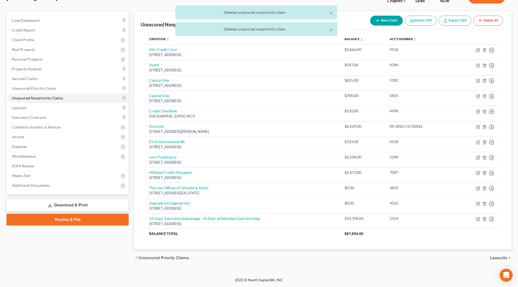
scroll to position [40, 0]
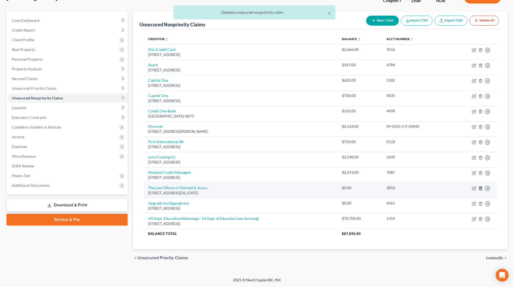
click at [481, 189] on line "button" at bounding box center [481, 188] width 0 height 1
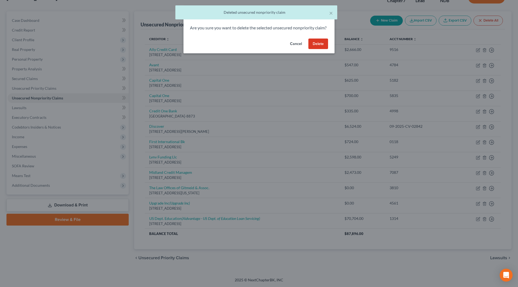
click at [321, 47] on button "Delete" at bounding box center [318, 44] width 20 height 11
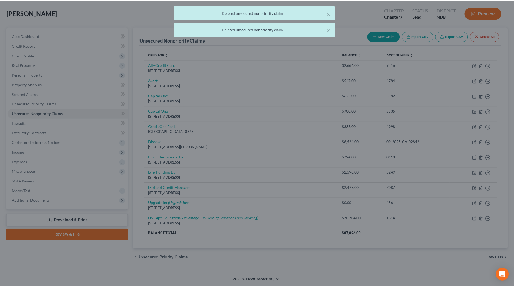
scroll to position [25, 0]
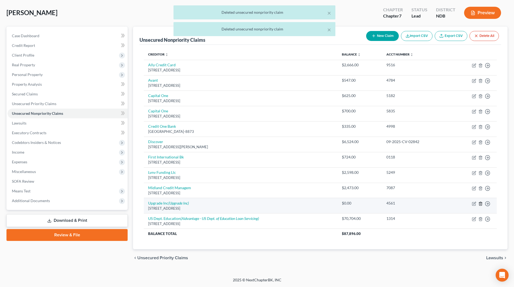
click at [481, 203] on polyline "button" at bounding box center [480, 203] width 3 height 0
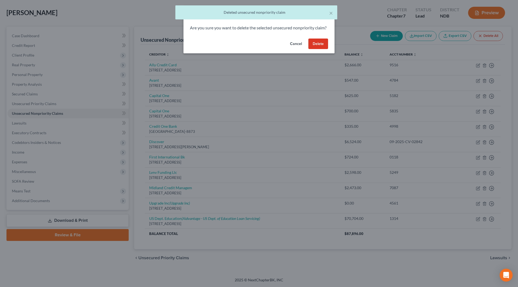
click at [312, 48] on button "Delete" at bounding box center [318, 44] width 20 height 11
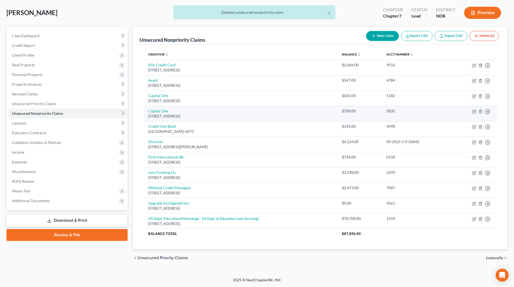
scroll to position [10, 0]
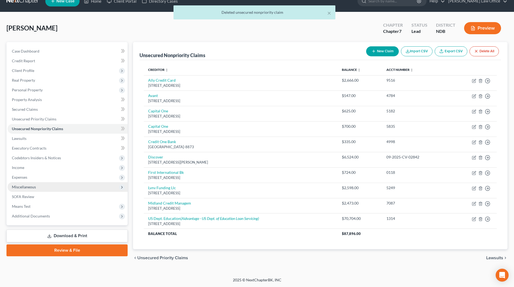
click at [31, 187] on span "Miscellaneous" at bounding box center [24, 187] width 24 height 5
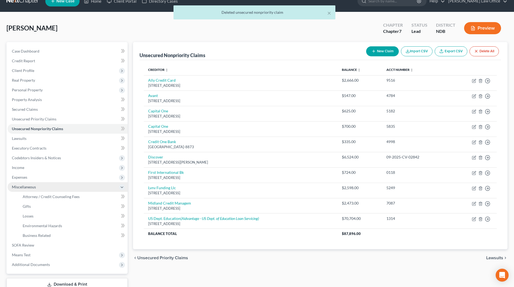
scroll to position [25, 0]
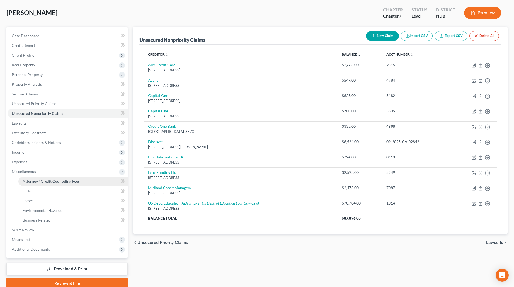
click at [40, 181] on span "Attorney / Credit Counseling Fees" at bounding box center [51, 181] width 57 height 5
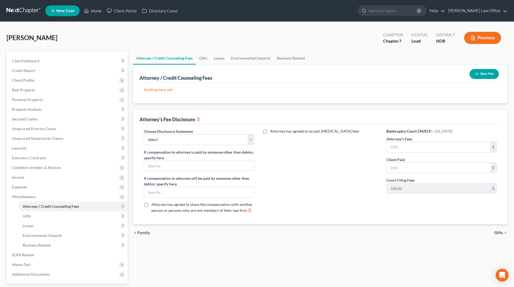
click at [483, 71] on button "New Fee" at bounding box center [483, 74] width 29 height 10
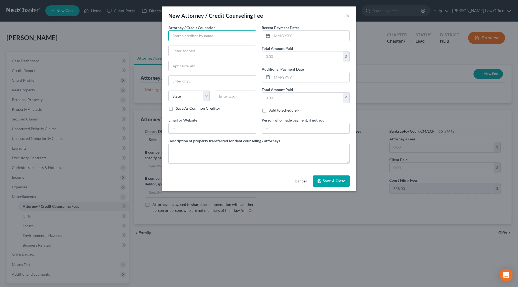
click at [210, 36] on input "text" at bounding box center [212, 35] width 88 height 11
click at [197, 43] on div "[PERSON_NAME]" at bounding box center [201, 45] width 56 height 5
type input "[PERSON_NAME]"
type input "[STREET_ADDRESS]"
type input "PO Box 2152"
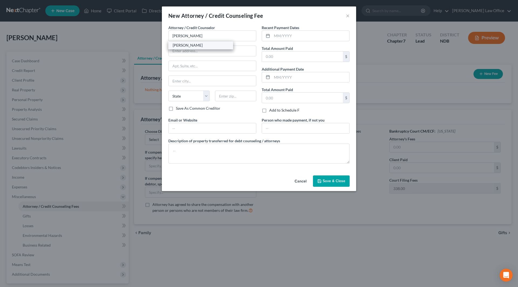
type input "Fargo"
select select "29"
type input "58107-2152"
click at [299, 35] on input "text" at bounding box center [310, 36] width 77 height 10
type input "9"
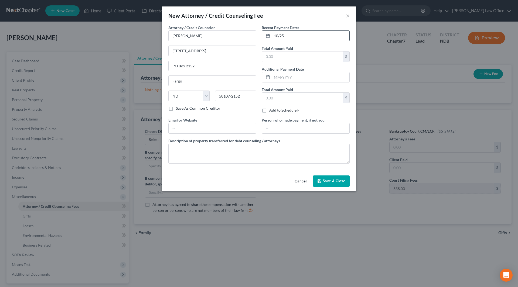
type input "10/25"
type input "500"
click at [305, 82] on input "text" at bounding box center [310, 77] width 77 height 10
type input "9/25"
type input "838"
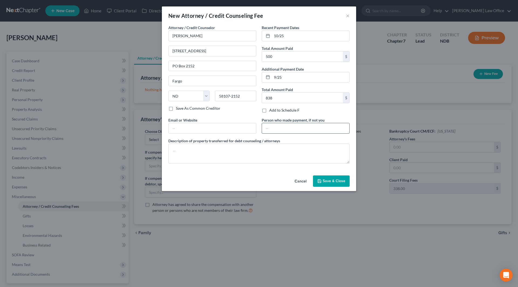
click at [306, 126] on input "text" at bounding box center [305, 128] width 87 height 10
click at [215, 152] on textarea at bounding box center [258, 154] width 181 height 20
type textarea "Attorneys fee and filing fee"
click at [339, 180] on span "Save & Close" at bounding box center [334, 181] width 23 height 5
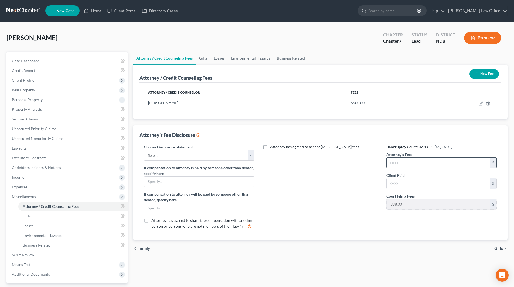
click at [407, 163] on input "text" at bounding box center [438, 163] width 103 height 10
type input "2,200"
click at [407, 185] on input "text" at bounding box center [438, 184] width 103 height 10
type input "1,338"
click at [175, 157] on select "Select Disclosure - MN Disclosure - ND" at bounding box center [199, 155] width 110 height 11
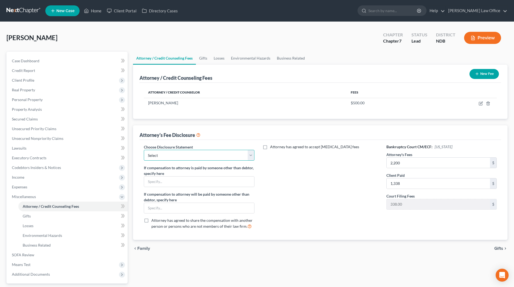
select select "1"
click at [144, 150] on select "Select Disclosure - MN Disclosure - ND" at bounding box center [199, 155] width 110 height 11
click at [29, 197] on span "Miscellaneous" at bounding box center [24, 196] width 24 height 5
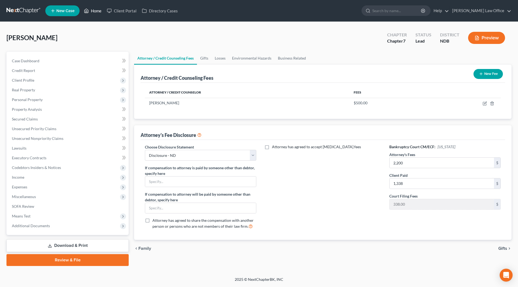
click at [94, 13] on link "Home" at bounding box center [92, 11] width 23 height 10
